Goal: Transaction & Acquisition: Purchase product/service

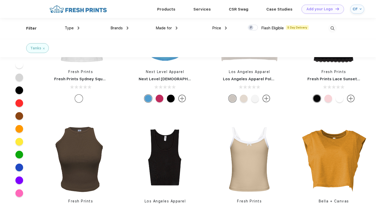
scroll to position [373, 0]
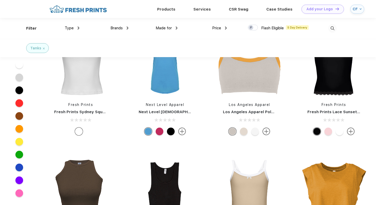
click at [109, 27] on div "Brands Most Popular Brands Moleskine Hydroflask Marine Layer S'well Vineyard Vi…" at bounding box center [103, 28] width 49 height 21
click at [200, 8] on link "Services" at bounding box center [201, 9] width 17 height 5
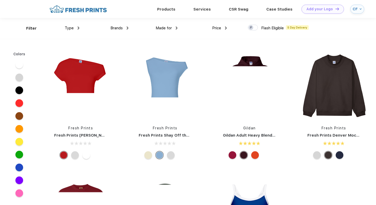
scroll to position [0, 0]
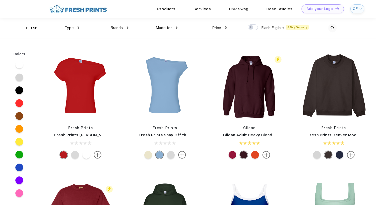
click at [177, 27] on img at bounding box center [177, 27] width 2 height 3
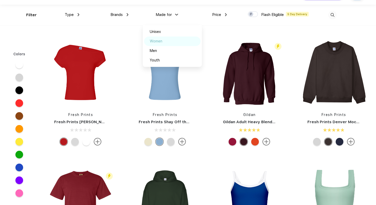
scroll to position [1, 0]
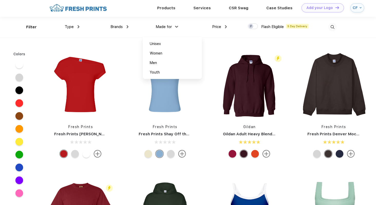
click at [329, 27] on img at bounding box center [332, 27] width 8 height 8
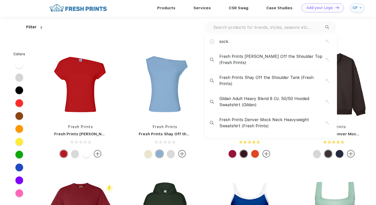
click at [41, 27] on img at bounding box center [42, 27] width 2 height 3
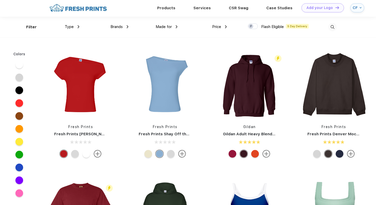
click at [31, 26] on div "Type Shirts Sweaters Bottoms Accessories Hats Tanks Jackets Jerseys Polos" at bounding box center [54, 27] width 49 height 21
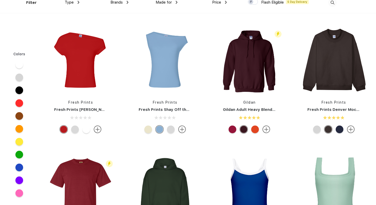
scroll to position [0, 0]
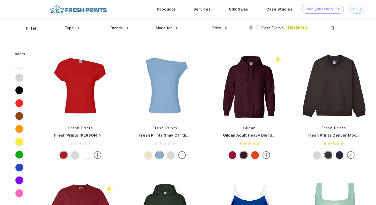
click at [73, 30] on span "Type" at bounding box center [69, 28] width 9 height 5
click at [73, 28] on span "Type" at bounding box center [69, 28] width 9 height 5
click at [78, 28] on img at bounding box center [79, 27] width 2 height 3
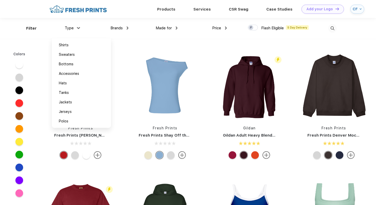
click at [130, 20] on div "Made for Unisex Women Men Youth" at bounding box center [152, 28] width 49 height 21
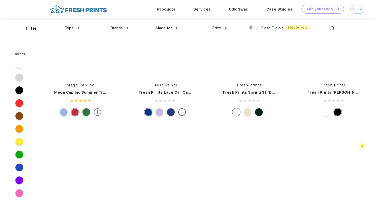
scroll to position [2287, 0]
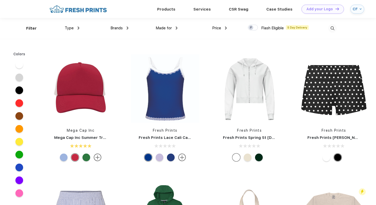
click at [325, 157] on div at bounding box center [326, 157] width 8 height 8
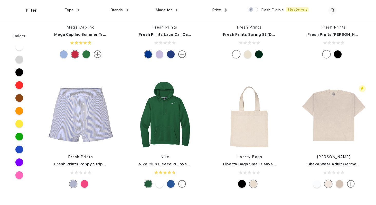
scroll to position [2429, 0]
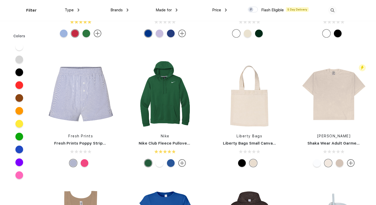
click at [317, 164] on div at bounding box center [317, 163] width 8 height 8
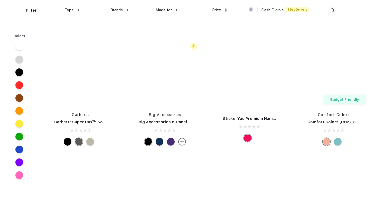
scroll to position [5681, 0]
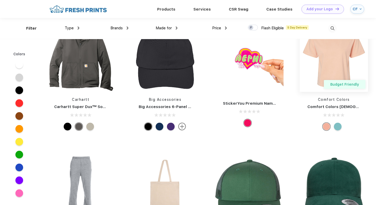
click at [317, 70] on img at bounding box center [334, 57] width 68 height 68
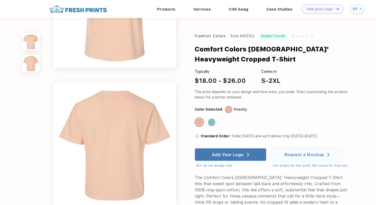
scroll to position [196, 0]
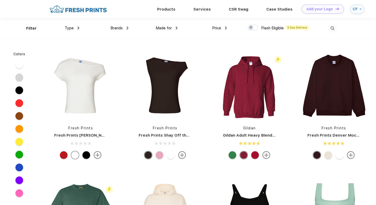
click at [74, 23] on div "Type Shirts Sweaters Bottoms Accessories Hats Tanks Jackets Jerseys Polos" at bounding box center [54, 28] width 49 height 21
click at [73, 28] on span "Type" at bounding box center [69, 28] width 9 height 5
click at [78, 28] on img at bounding box center [79, 27] width 2 height 3
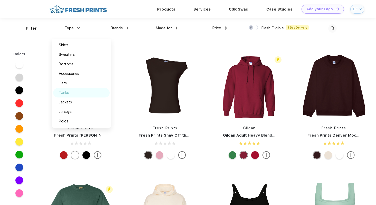
click at [68, 94] on div "Tanks" at bounding box center [64, 92] width 10 height 5
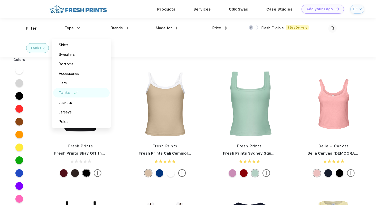
click at [166, 65] on div "Fresh Prints Fresh Prints Shay Off the Shoulder Tank Fresh Prints Fresh Prints …" at bounding box center [207, 189] width 337 height 259
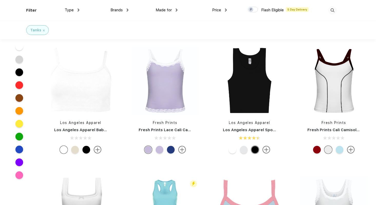
scroll to position [349, 0]
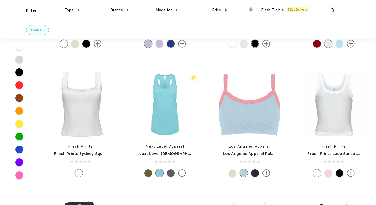
click at [43, 30] on img at bounding box center [44, 31] width 2 height 2
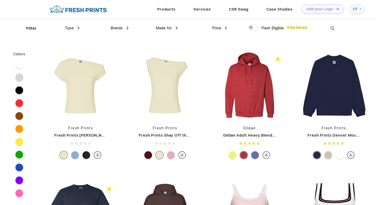
click at [69, 30] on span "Type" at bounding box center [69, 28] width 9 height 5
click at [74, 28] on div "Type" at bounding box center [72, 28] width 15 height 6
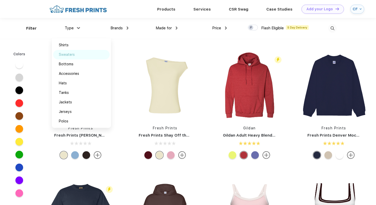
click at [72, 54] on div "Sweaters" at bounding box center [67, 54] width 16 height 5
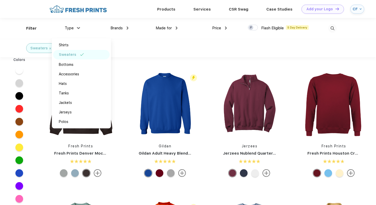
click at [129, 47] on div "Sweaters" at bounding box center [188, 48] width 376 height 18
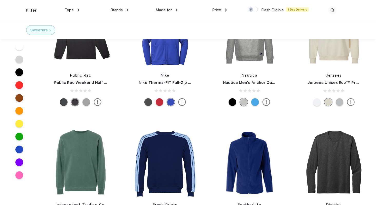
scroll to position [1199, 0]
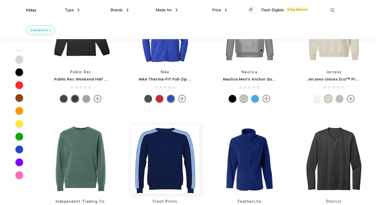
click at [149, 141] on img at bounding box center [165, 159] width 68 height 68
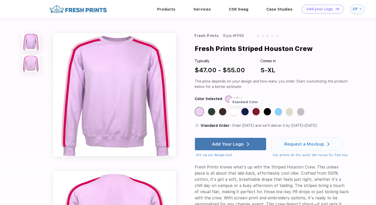
click at [246, 111] on div "Standard Color" at bounding box center [244, 111] width 7 height 7
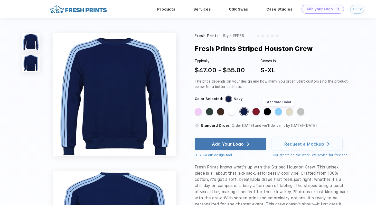
click at [280, 113] on div "Standard Color" at bounding box center [278, 111] width 7 height 7
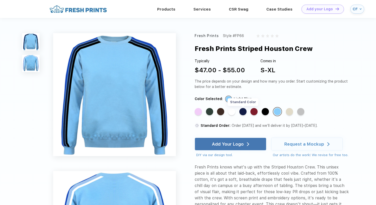
click at [243, 113] on div "Standard Color" at bounding box center [242, 111] width 7 height 7
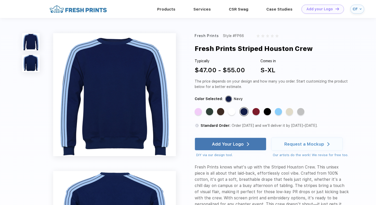
drag, startPoint x: 189, startPoint y: 49, endPoint x: 317, endPoint y: 49, distance: 127.8
click at [317, 49] on div "Fresh Prints Style #FP66 Fresh Prints Striped Houston Crew Typically $47.00 - $…" at bounding box center [188, 191] width 376 height 347
copy div "Fresh Prints Striped Houston Crew"
click at [227, 111] on div "Standard Color Standard Color Standard Color Standard Color Standard Color Stan…" at bounding box center [268, 113] width 146 height 13
click at [230, 111] on div "Standard Color" at bounding box center [231, 111] width 7 height 7
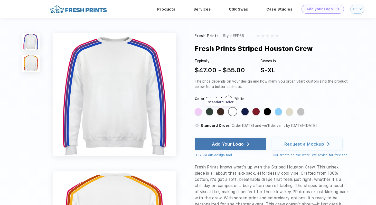
click at [220, 111] on div "Standard Color" at bounding box center [220, 111] width 7 height 7
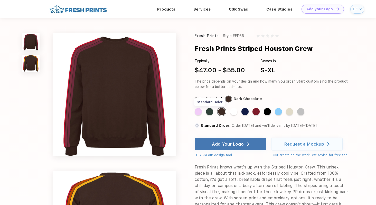
click at [210, 111] on div "Standard Color" at bounding box center [209, 111] width 7 height 7
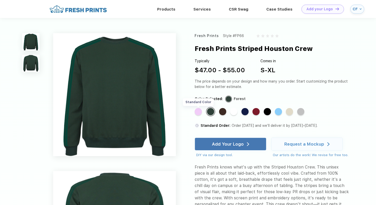
click at [198, 110] on div "Standard Color" at bounding box center [198, 111] width 7 height 7
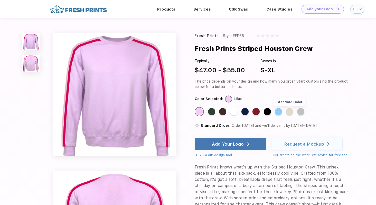
click at [289, 110] on div "Standard Color" at bounding box center [289, 111] width 7 height 7
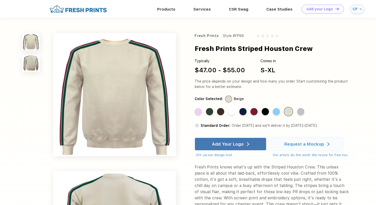
click at [308, 111] on div "Standard Color Standard Color Standard Color Standard Color Standard Color Stan…" at bounding box center [268, 113] width 146 height 13
click at [302, 110] on div "Standard Color" at bounding box center [300, 111] width 7 height 7
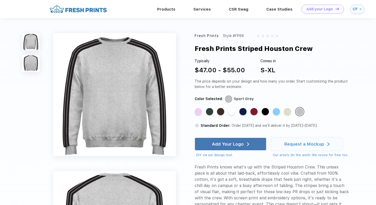
click at [271, 109] on div "Standard Color Standard Color Standard Color Standard Color Standard Color Stan…" at bounding box center [268, 113] width 146 height 13
click at [266, 112] on div "Standard Color" at bounding box center [265, 111] width 7 height 7
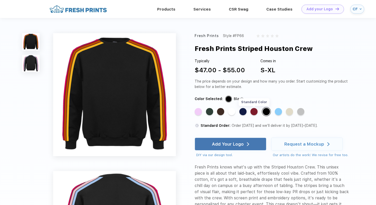
click at [255, 111] on div "Standard Color" at bounding box center [253, 111] width 7 height 7
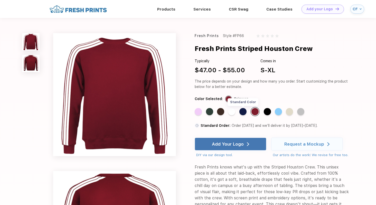
click at [241, 113] on div "Standard Color" at bounding box center [242, 111] width 7 height 7
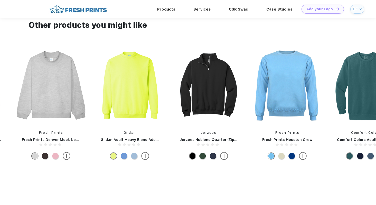
scroll to position [483, 0]
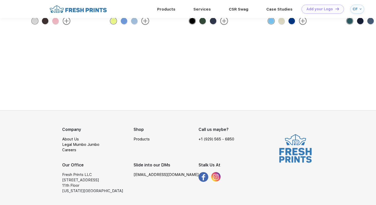
click at [214, 177] on img at bounding box center [216, 177] width 10 height 10
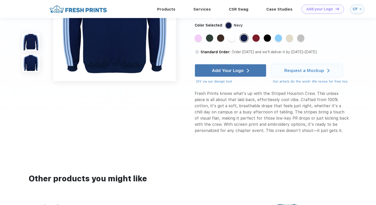
scroll to position [79, 0]
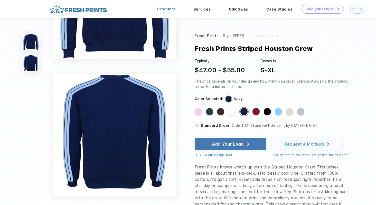
click at [164, 10] on link "Products" at bounding box center [166, 9] width 18 height 5
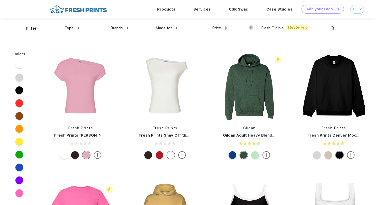
click at [70, 24] on div "Type Shirts Sweaters Bottoms Accessories Hats Tanks Jackets Jerseys Polos" at bounding box center [54, 28] width 49 height 21
click at [69, 30] on div "Type" at bounding box center [72, 28] width 15 height 6
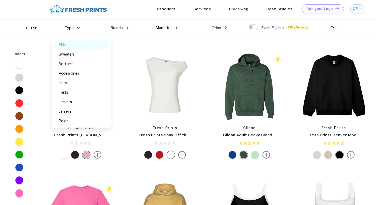
click at [66, 46] on div "Shirts" at bounding box center [64, 44] width 10 height 5
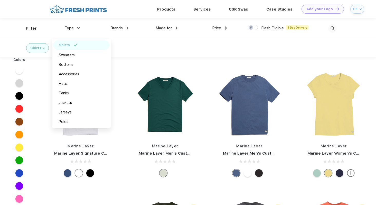
click at [134, 45] on div "Shirts" at bounding box center [188, 48] width 376 height 18
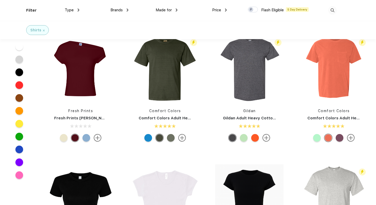
scroll to position [166, 0]
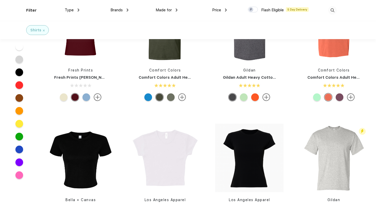
click at [73, 10] on span "Type" at bounding box center [69, 10] width 9 height 5
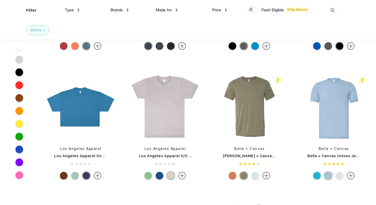
scroll to position [875, 0]
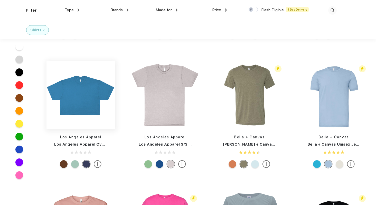
click at [90, 97] on img at bounding box center [80, 95] width 68 height 68
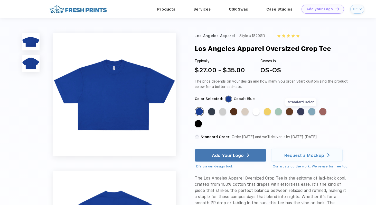
click at [301, 112] on div "Standard Color" at bounding box center [300, 111] width 7 height 7
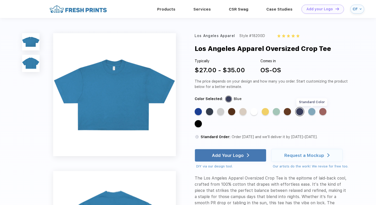
click at [312, 112] on div "Standard Color" at bounding box center [311, 111] width 7 height 7
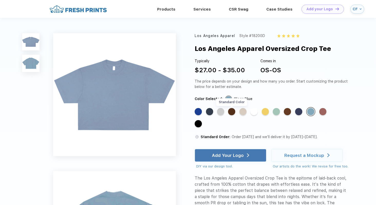
click at [231, 112] on div "Standard Color" at bounding box center [231, 111] width 7 height 7
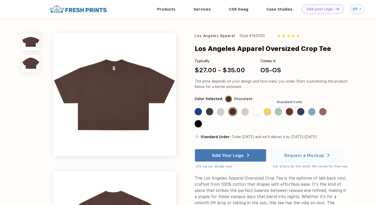
click at [289, 111] on div "Standard Color" at bounding box center [289, 111] width 7 height 7
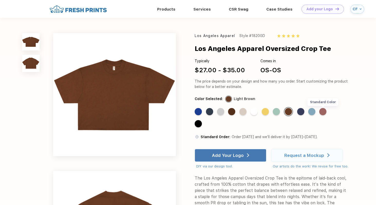
click at [323, 114] on div "Standard Color" at bounding box center [322, 111] width 7 height 7
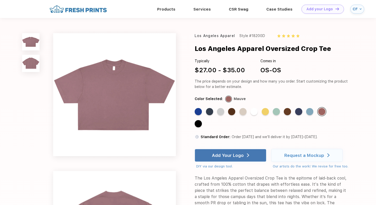
click at [250, 109] on div "Standard Color Standard Color Standard Color Standard Color Standard Color Stan…" at bounding box center [268, 119] width 146 height 24
click at [244, 109] on div "Standard Color" at bounding box center [242, 111] width 7 height 7
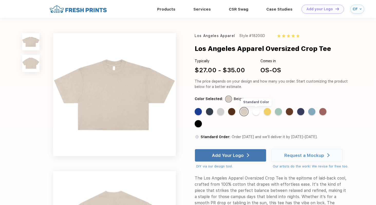
click at [257, 111] on div "Standard Color" at bounding box center [255, 111] width 7 height 7
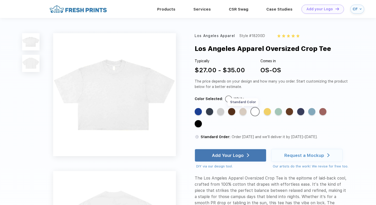
click at [245, 112] on div "Standard Color" at bounding box center [242, 111] width 7 height 7
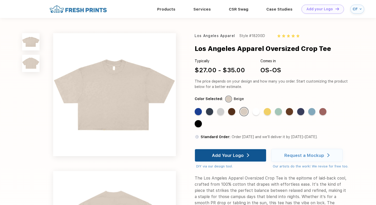
click at [244, 153] on div "Add Your Logo" at bounding box center [230, 155] width 37 height 12
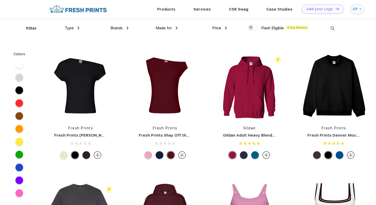
scroll to position [0, 0]
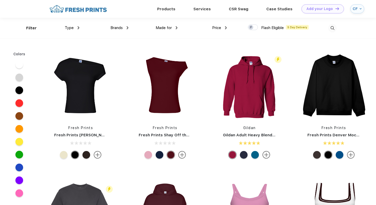
click at [69, 31] on div "Type Shirts Sweaters Bottoms Accessories Hats Tanks Jackets Jerseys Polos" at bounding box center [54, 28] width 49 height 21
click at [71, 25] on div "Type" at bounding box center [72, 28] width 15 height 6
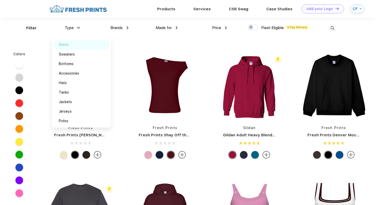
click at [70, 42] on div "Shirts" at bounding box center [81, 44] width 56 height 9
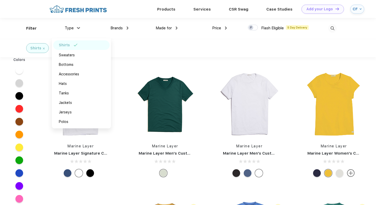
click at [139, 53] on div "Shirts" at bounding box center [188, 48] width 376 height 18
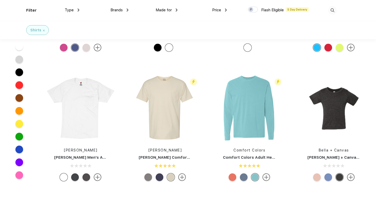
scroll to position [1413, 0]
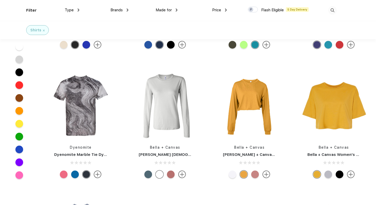
scroll to position [1771, 0]
click at [254, 109] on img at bounding box center [249, 105] width 68 height 68
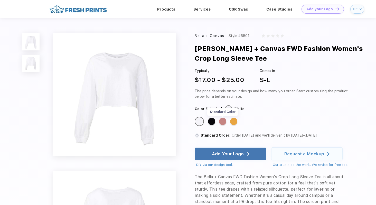
click at [222, 121] on div "Standard Color" at bounding box center [222, 121] width 7 height 7
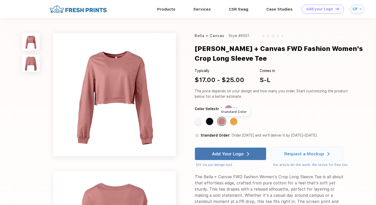
click at [233, 122] on div "Standard Color" at bounding box center [233, 121] width 7 height 7
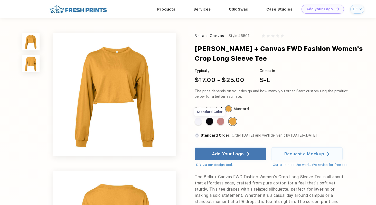
click at [211, 121] on div "Standard Color" at bounding box center [209, 121] width 7 height 7
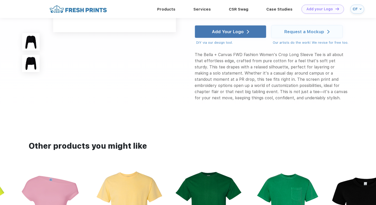
scroll to position [85, 0]
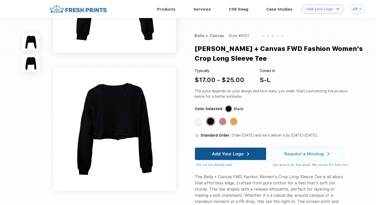
click at [216, 155] on div "Add Your Logo" at bounding box center [228, 153] width 32 height 5
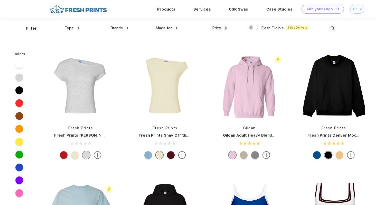
click at [68, 28] on span "Type" at bounding box center [69, 28] width 9 height 5
click at [68, 28] on span "Type" at bounding box center [69, 27] width 9 height 5
click at [71, 27] on span "Type" at bounding box center [69, 27] width 9 height 5
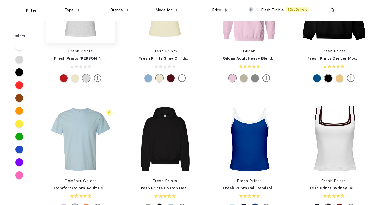
scroll to position [0, 0]
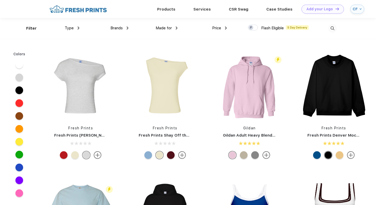
click at [75, 28] on div "Type" at bounding box center [72, 28] width 15 height 6
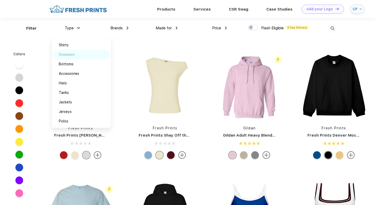
click at [74, 53] on div "Sweaters" at bounding box center [67, 54] width 16 height 5
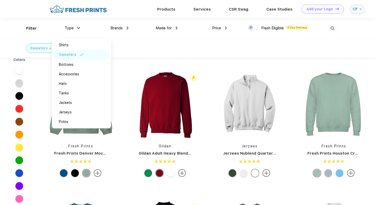
click at [159, 47] on div "Sweaters" at bounding box center [188, 48] width 376 height 18
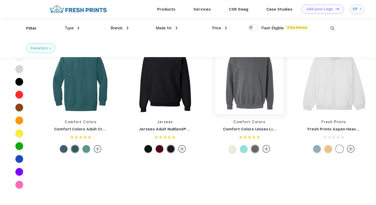
scroll to position [94, 0]
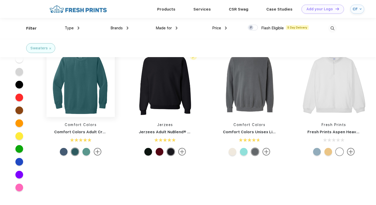
click at [80, 75] on img at bounding box center [80, 83] width 68 height 68
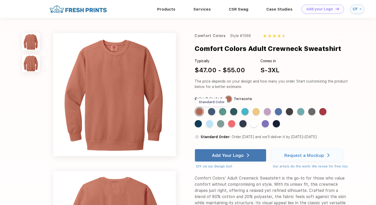
click at [214, 111] on div "Standard Color" at bounding box center [211, 111] width 7 height 7
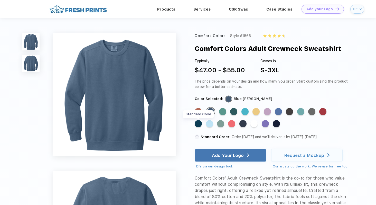
click at [197, 125] on div "Standard Color" at bounding box center [198, 123] width 7 height 7
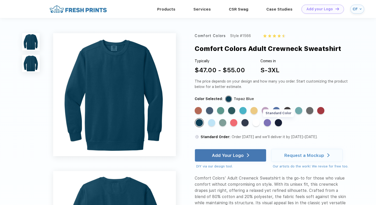
click at [279, 122] on div "Standard Color" at bounding box center [278, 122] width 7 height 7
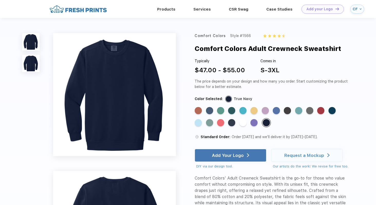
click at [275, 51] on div "Comfort Colors Adult Crewneck Sweatshirt" at bounding box center [268, 49] width 146 height 10
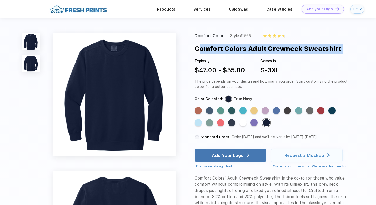
click at [275, 51] on div "Comfort Colors Adult Crewneck Sweatshirt" at bounding box center [268, 49] width 146 height 10
copy div "Comfort Colors Adult Crewneck Sweatshirt"
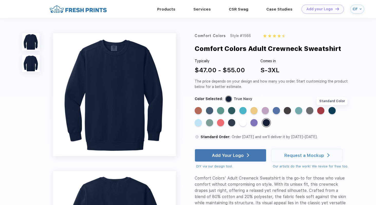
click at [331, 109] on div "Standard Color" at bounding box center [331, 110] width 7 height 7
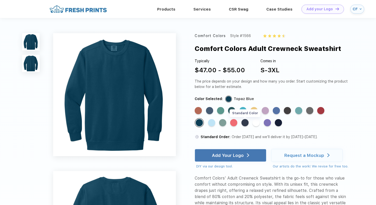
click at [243, 121] on div "Standard Color" at bounding box center [244, 122] width 7 height 7
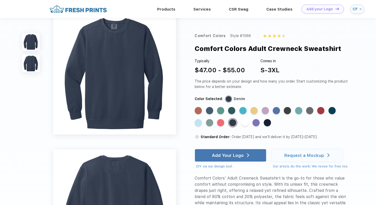
scroll to position [4, 0]
click at [196, 123] on div "Standard Color" at bounding box center [198, 122] width 7 height 7
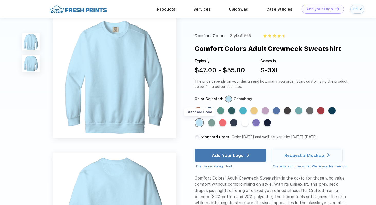
scroll to position [0, 0]
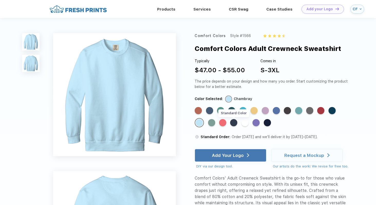
click at [237, 123] on div "Standard Color" at bounding box center [233, 122] width 7 height 7
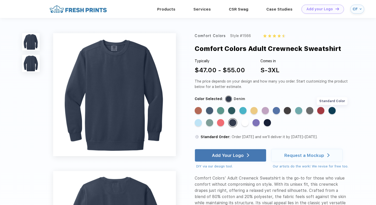
click at [336, 109] on div "Standard Color" at bounding box center [331, 110] width 7 height 7
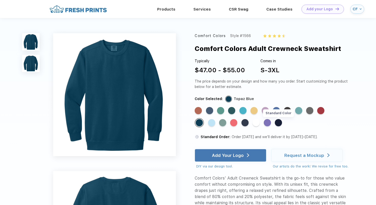
click at [279, 122] on div "Standard Color" at bounding box center [278, 122] width 7 height 7
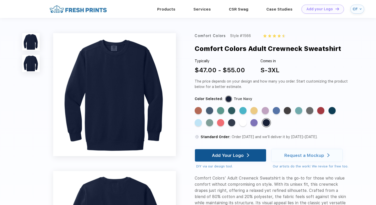
click at [252, 151] on div "Add Your Logo" at bounding box center [230, 155] width 71 height 13
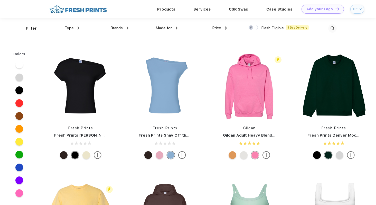
click at [74, 31] on div "Type Shirts Sweaters Bottoms Accessories Hats Tanks Jackets Jerseys Polos" at bounding box center [54, 28] width 49 height 21
click at [74, 27] on div "Type" at bounding box center [72, 28] width 15 height 6
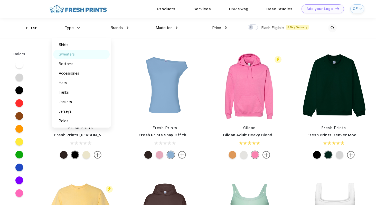
click at [72, 52] on div "Sweaters" at bounding box center [67, 54] width 16 height 5
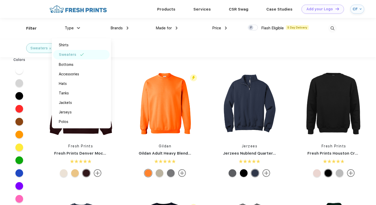
click at [186, 49] on div "Sweaters" at bounding box center [188, 48] width 376 height 18
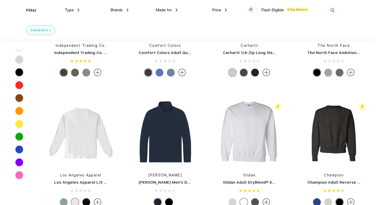
scroll to position [766, 0]
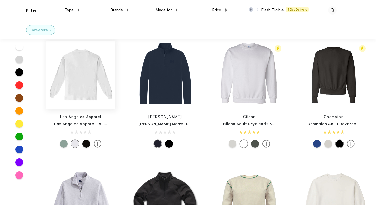
click at [99, 102] on img at bounding box center [80, 75] width 68 height 68
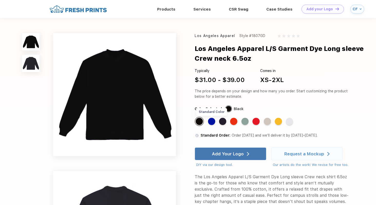
click at [213, 120] on div "Standard Color" at bounding box center [211, 121] width 7 height 7
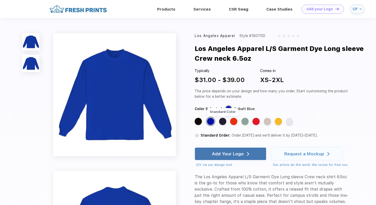
click at [221, 120] on div "Standard Color" at bounding box center [222, 121] width 7 height 7
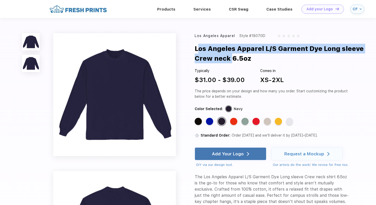
drag, startPoint x: 230, startPoint y: 59, endPoint x: 194, endPoint y: 45, distance: 38.1
click at [194, 45] on div "Los Angeles Apparel Style #1807GD Los Angeles Apparel L/S Garment Dye Long slee…" at bounding box center [188, 202] width 376 height 369
copy div "Los Angeles Apparel L/S Garment Dye Long sleeve Crew neck"
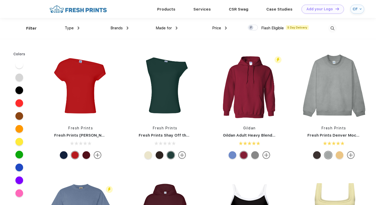
click at [78, 27] on img at bounding box center [79, 27] width 2 height 3
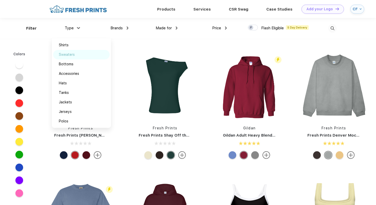
click at [63, 53] on div "Sweaters" at bounding box center [67, 54] width 16 height 5
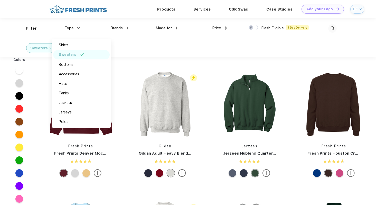
click at [147, 49] on div "Sweaters" at bounding box center [188, 48] width 376 height 18
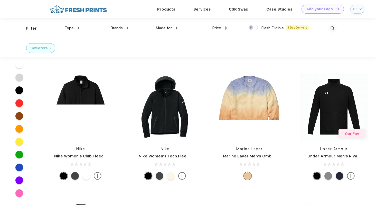
scroll to position [1436, 0]
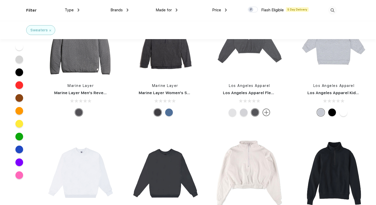
scroll to position [2933, 0]
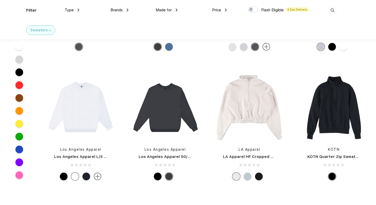
click at [248, 177] on div at bounding box center [248, 176] width 8 height 8
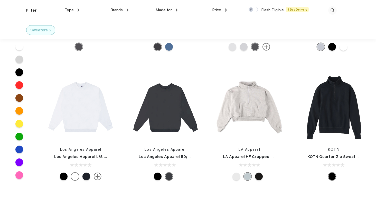
click at [258, 178] on div at bounding box center [259, 176] width 8 height 8
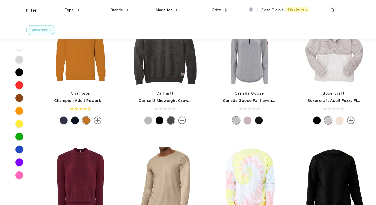
scroll to position [3857, 0]
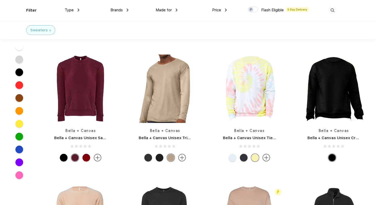
click at [49, 30] on img at bounding box center [50, 31] width 2 height 2
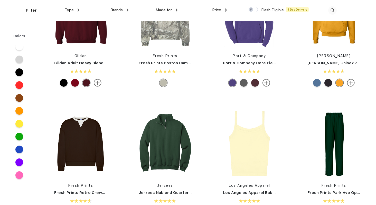
scroll to position [660, 0]
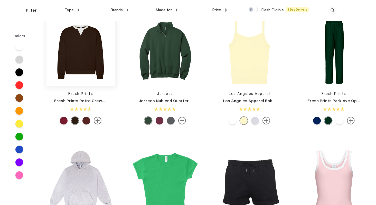
click at [82, 52] on img at bounding box center [80, 51] width 68 height 68
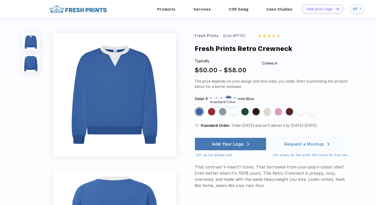
click at [224, 115] on div "Standard Color" at bounding box center [222, 111] width 7 height 7
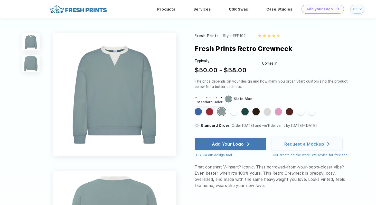
click at [212, 112] on div "Standard Color" at bounding box center [209, 111] width 7 height 7
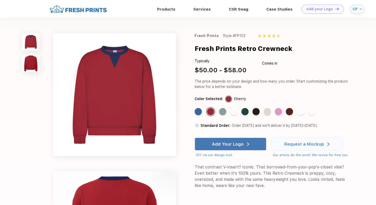
click at [292, 115] on div "Standard Color" at bounding box center [289, 111] width 7 height 7
click at [291, 112] on div "Standard Color" at bounding box center [289, 111] width 7 height 7
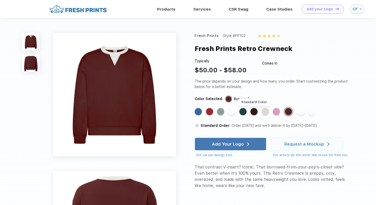
click at [256, 111] on div "Standard Color" at bounding box center [253, 111] width 7 height 7
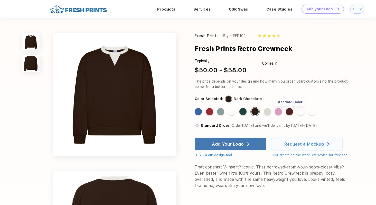
click at [288, 110] on div "Standard Color" at bounding box center [289, 111] width 7 height 7
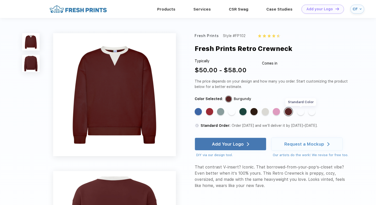
click at [303, 112] on div "Standard Color" at bounding box center [300, 111] width 7 height 7
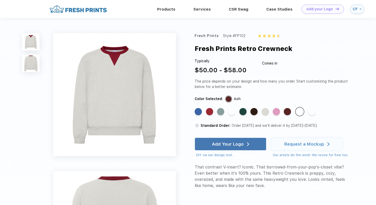
click at [308, 111] on div "Standard Color Standard Color Standard Color Standard Color Standard Color Stan…" at bounding box center [268, 113] width 146 height 13
click at [309, 111] on div "Standard Color" at bounding box center [311, 111] width 7 height 7
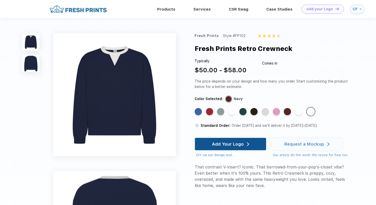
click at [233, 143] on div "Add Your Logo" at bounding box center [228, 143] width 32 height 5
